Goal: Contribute content: Add original content to the website for others to see

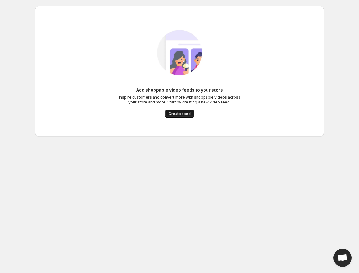
click at [172, 116] on span "Create feed" at bounding box center [179, 113] width 22 height 5
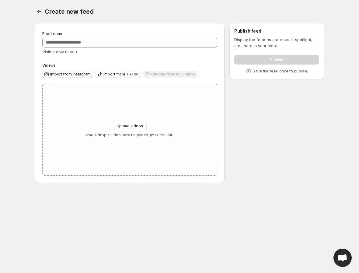
click at [68, 74] on span "Import from Instagram" at bounding box center [70, 74] width 40 height 5
click at [115, 74] on span "Import from TikTok" at bounding box center [120, 74] width 35 height 5
click at [68, 74] on span "Import from Instagram" at bounding box center [70, 74] width 40 height 5
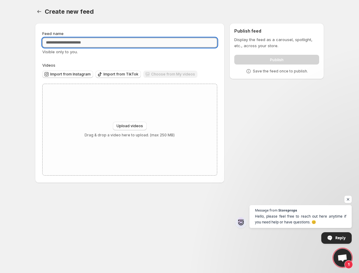
click at [99, 43] on input "Feed name" at bounding box center [129, 43] width 175 height 10
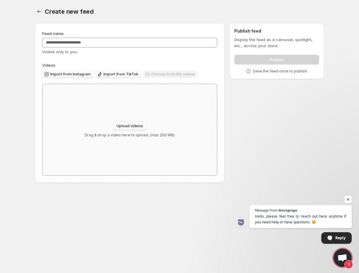
click at [134, 125] on span "Upload videos" at bounding box center [129, 125] width 26 height 5
